Goal: Information Seeking & Learning: Learn about a topic

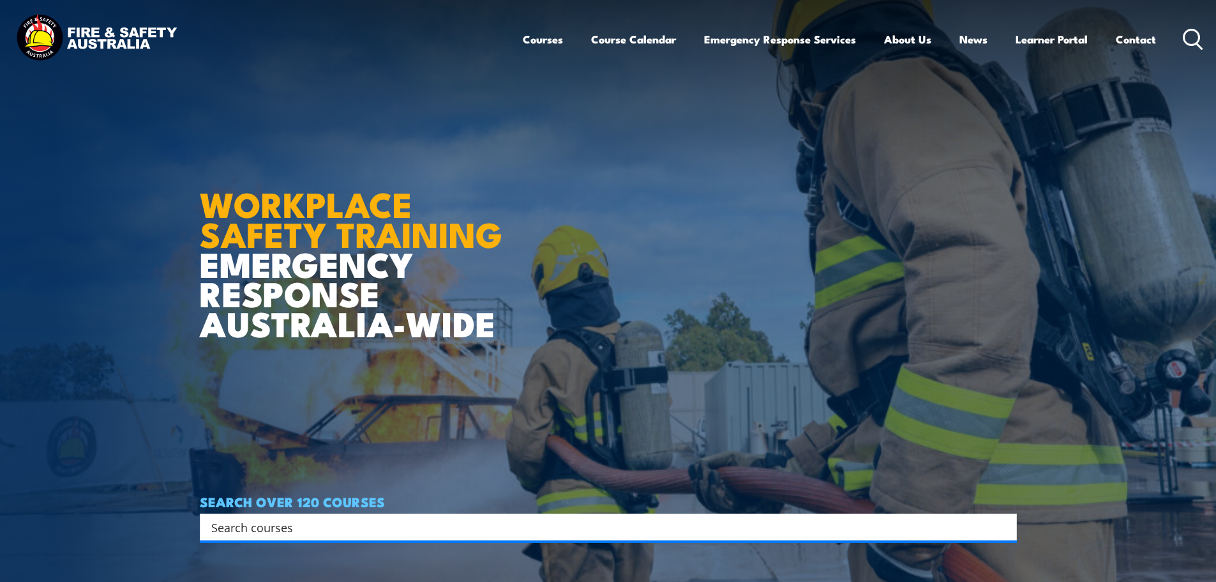
click at [484, 522] on input "Search input" at bounding box center [600, 526] width 778 height 19
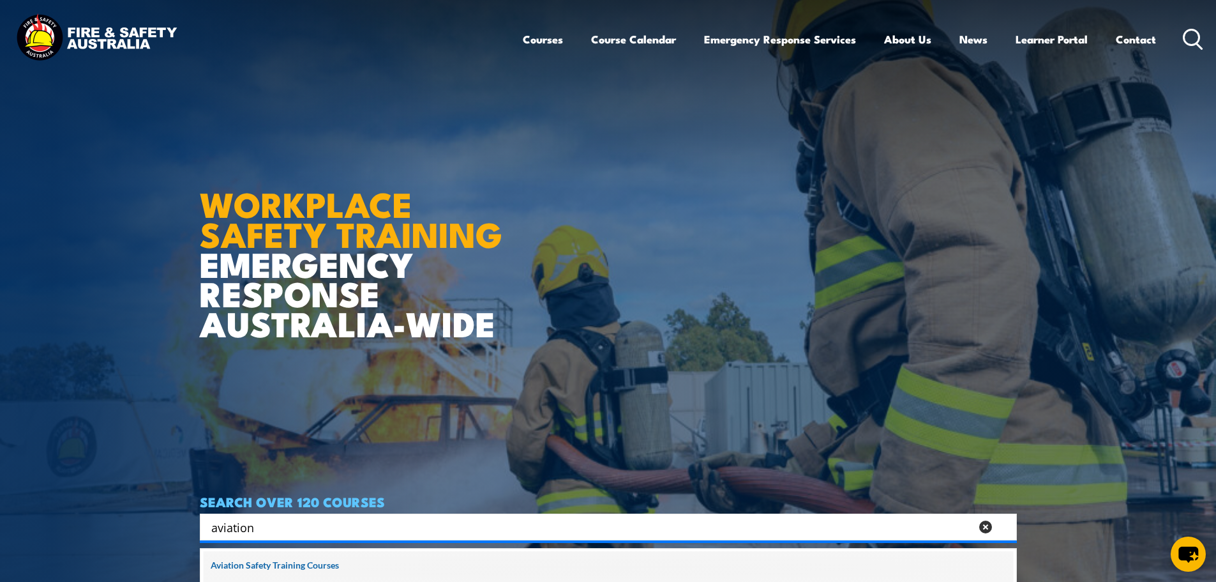
type input "aviation"
click at [252, 564] on span at bounding box center [608, 567] width 809 height 32
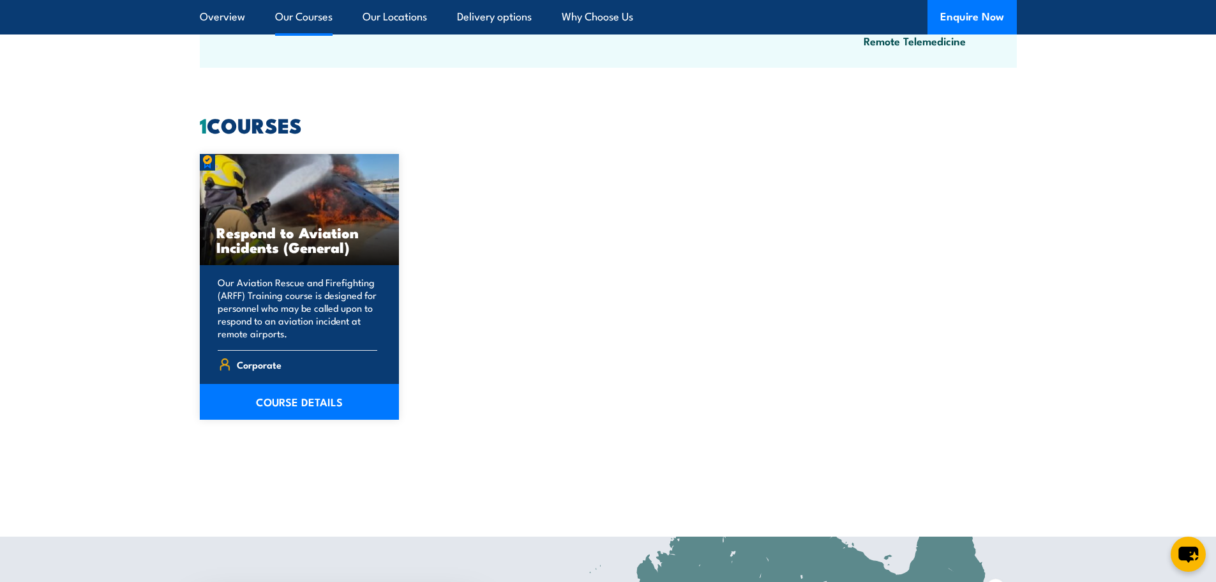
scroll to position [1085, 0]
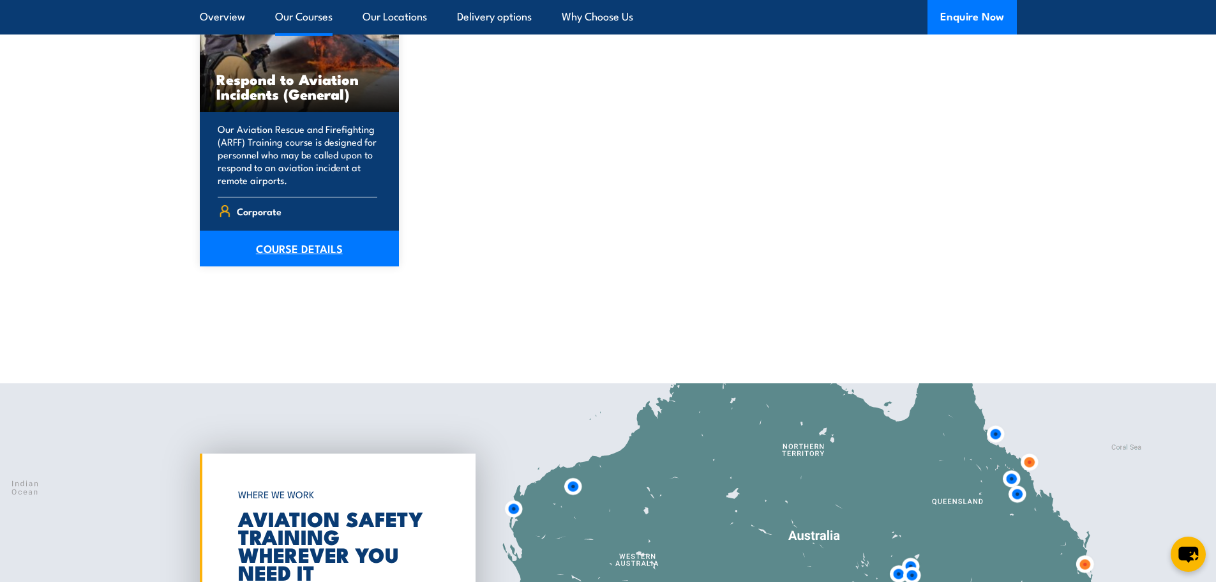
click at [300, 244] on link "COURSE DETAILS" at bounding box center [300, 248] width 200 height 36
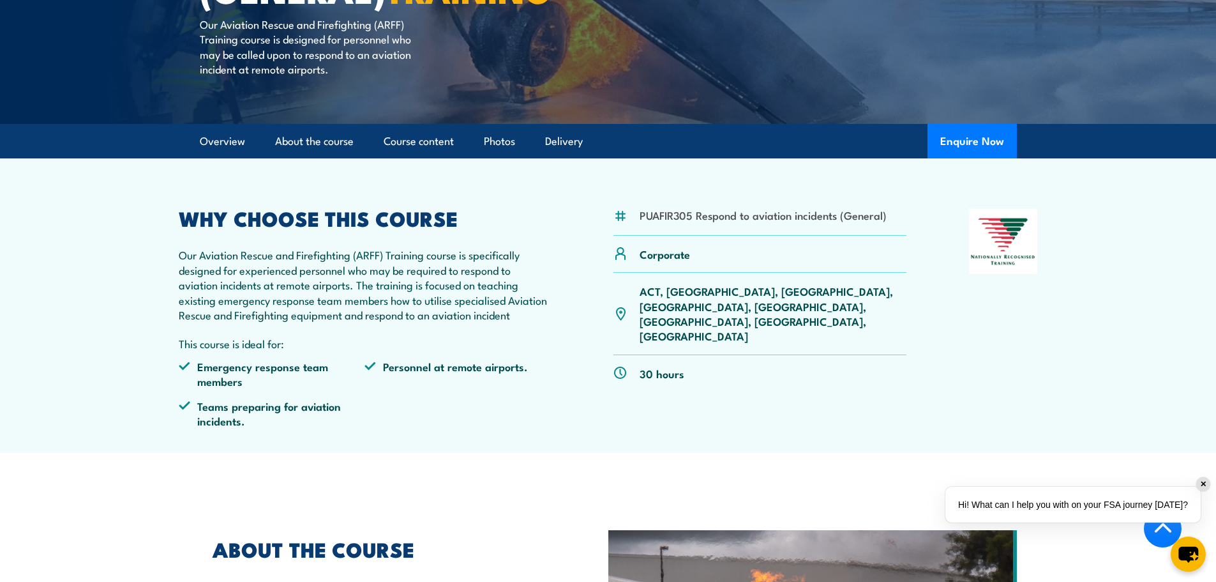
scroll to position [192, 0]
